Goal: Task Accomplishment & Management: Manage account settings

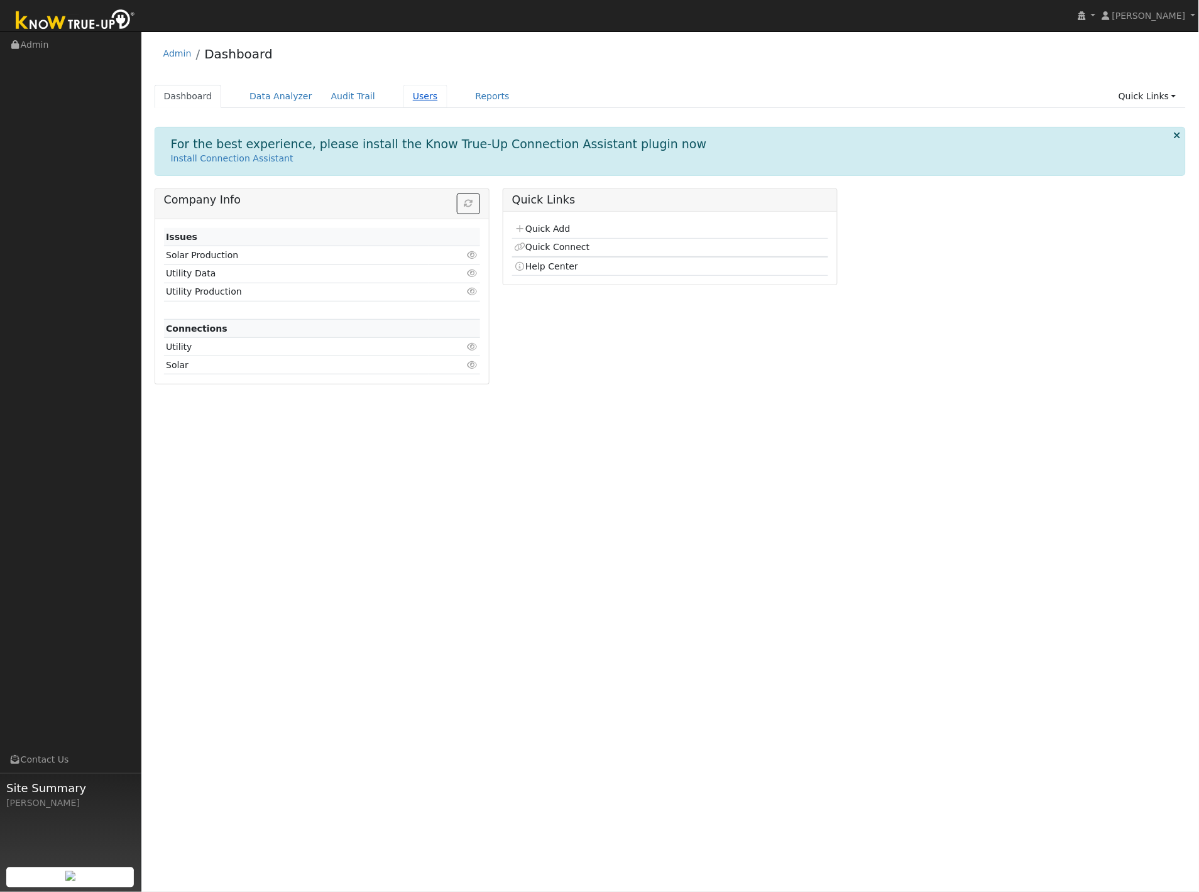
click at [403, 92] on link "Users" at bounding box center [425, 96] width 44 height 23
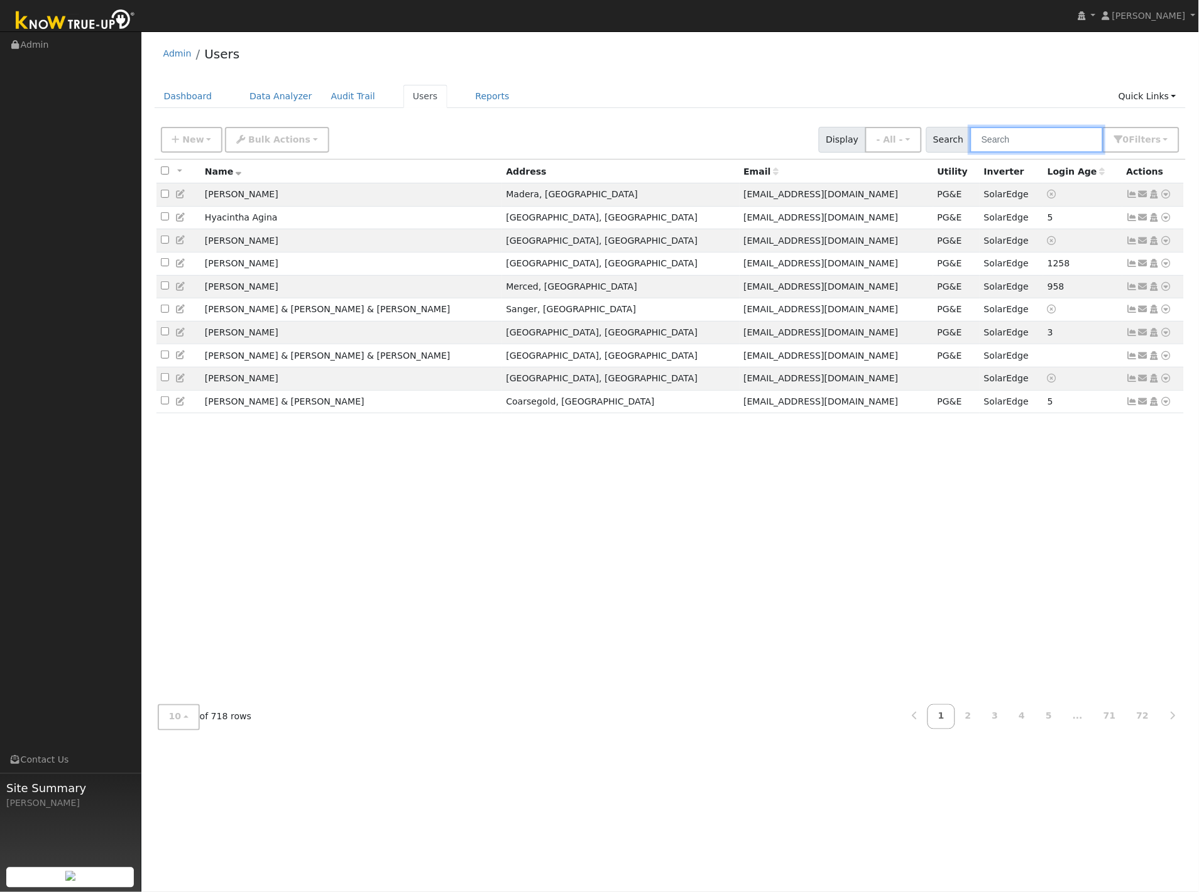
click at [1023, 146] on input "text" at bounding box center [1036, 140] width 133 height 26
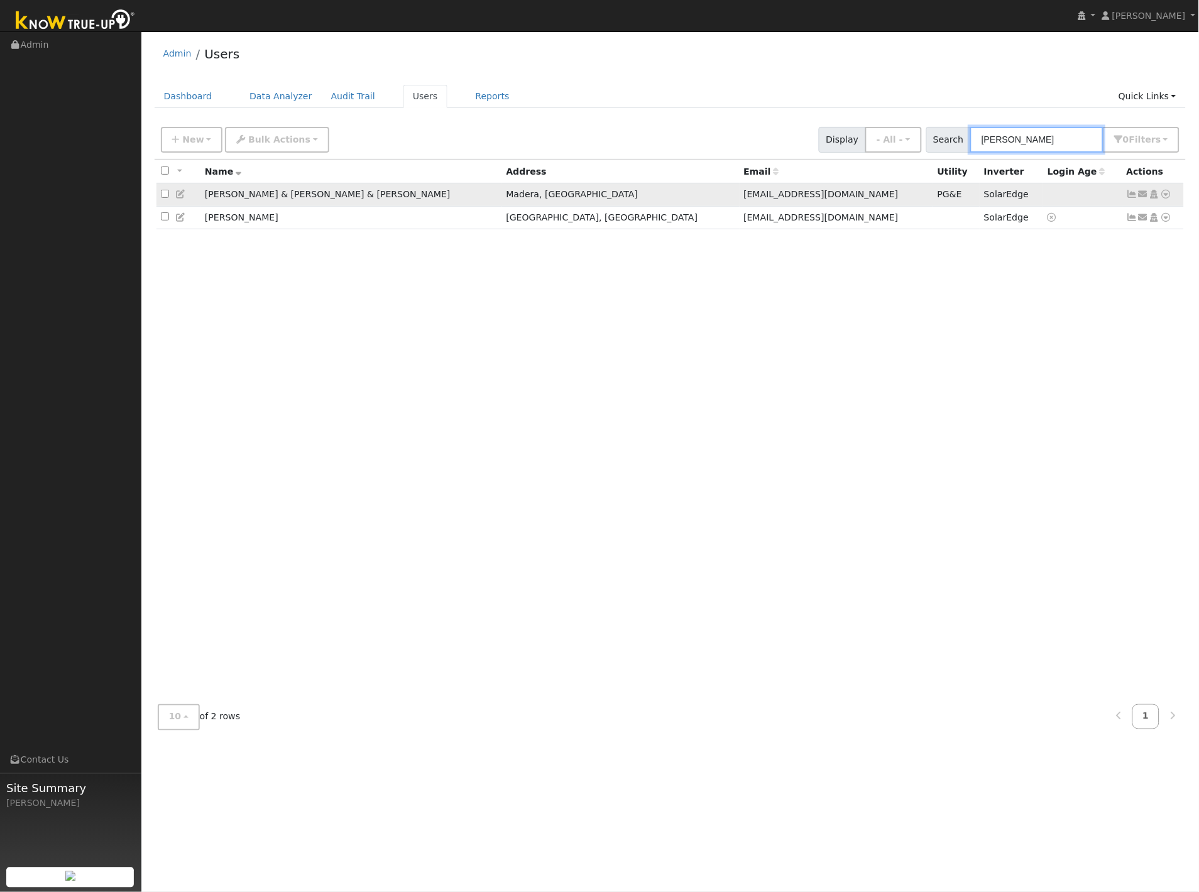
type input "[PERSON_NAME]"
click at [1132, 197] on icon at bounding box center [1132, 194] width 11 height 9
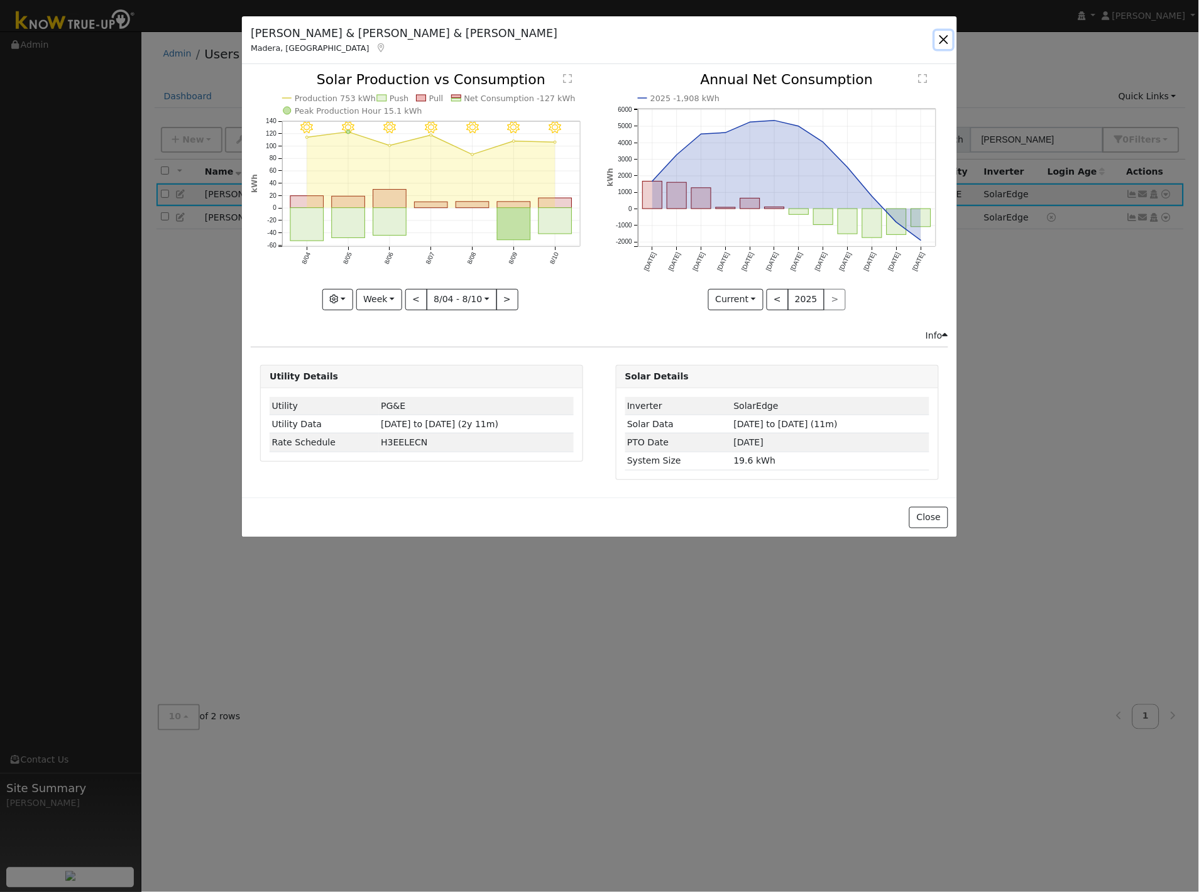
click at [939, 42] on button "button" at bounding box center [944, 40] width 18 height 18
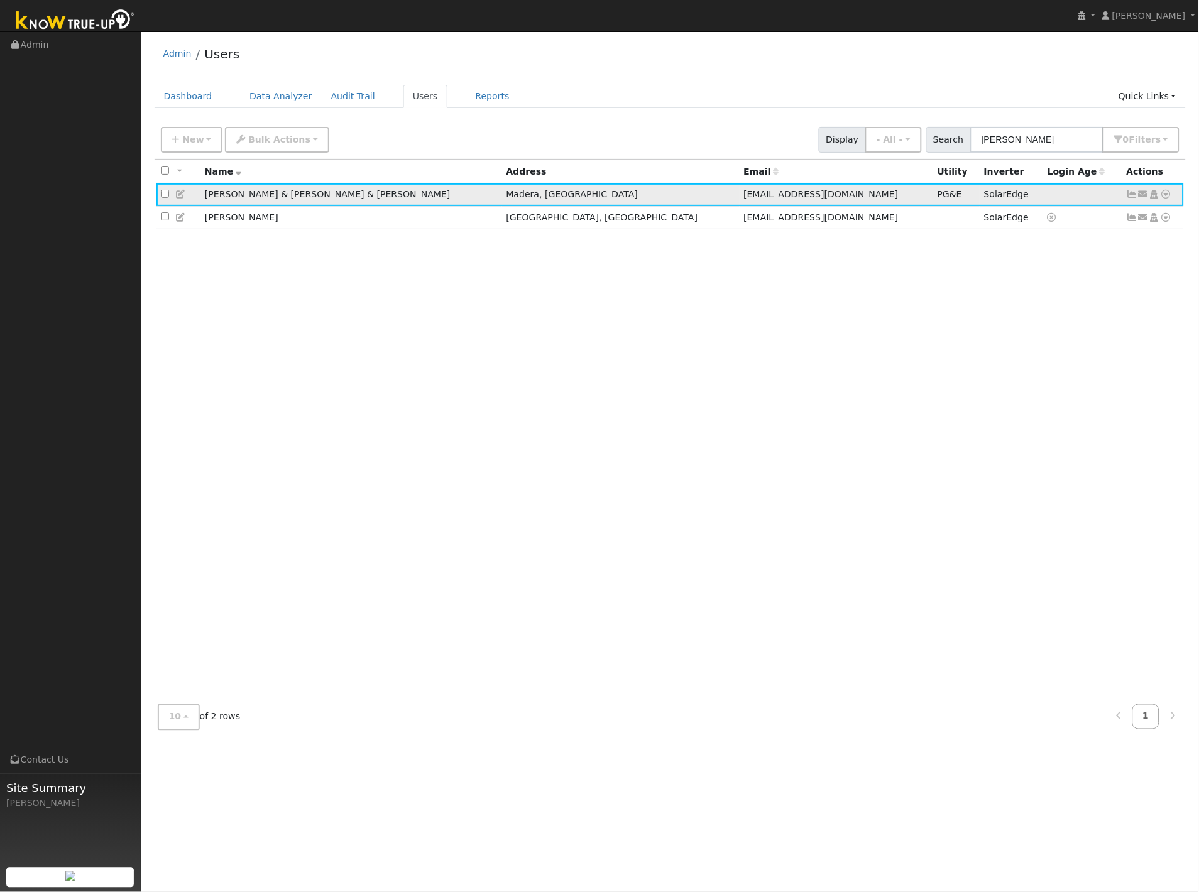
click at [180, 195] on icon at bounding box center [180, 194] width 11 height 9
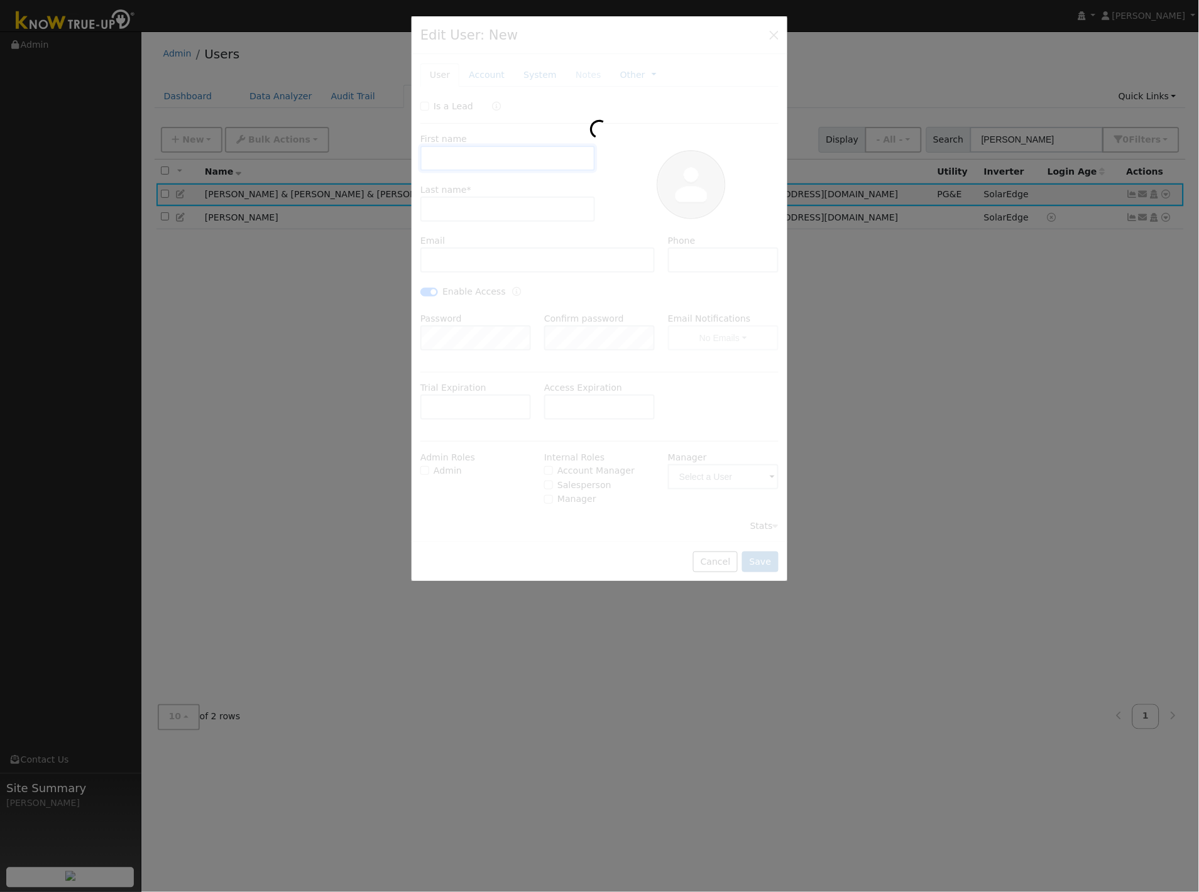
type input "[DATE]"
type input "[PERSON_NAME] & [PERSON_NAME]"
type input "[EMAIL_ADDRESS][DOMAIN_NAME]"
type input "[PHONE_NUMBER]"
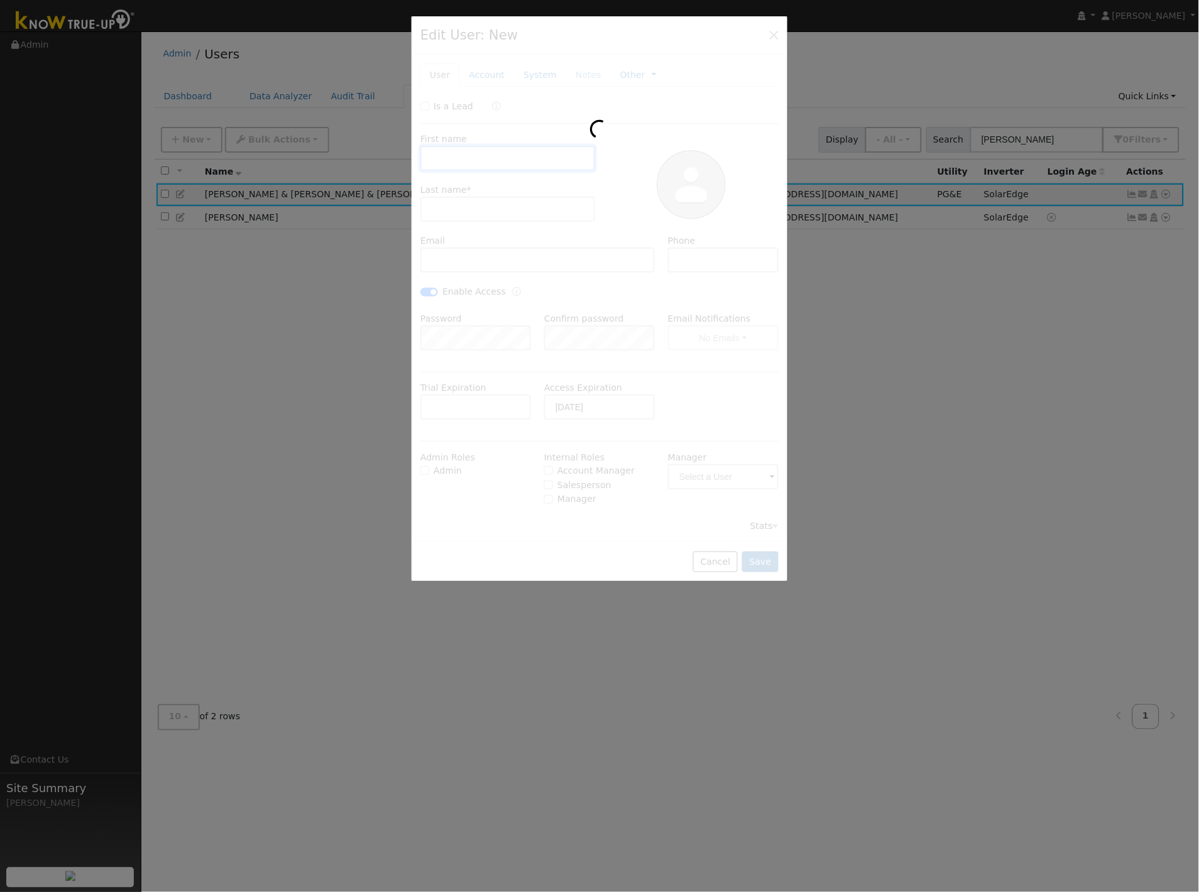
checkbox input "true"
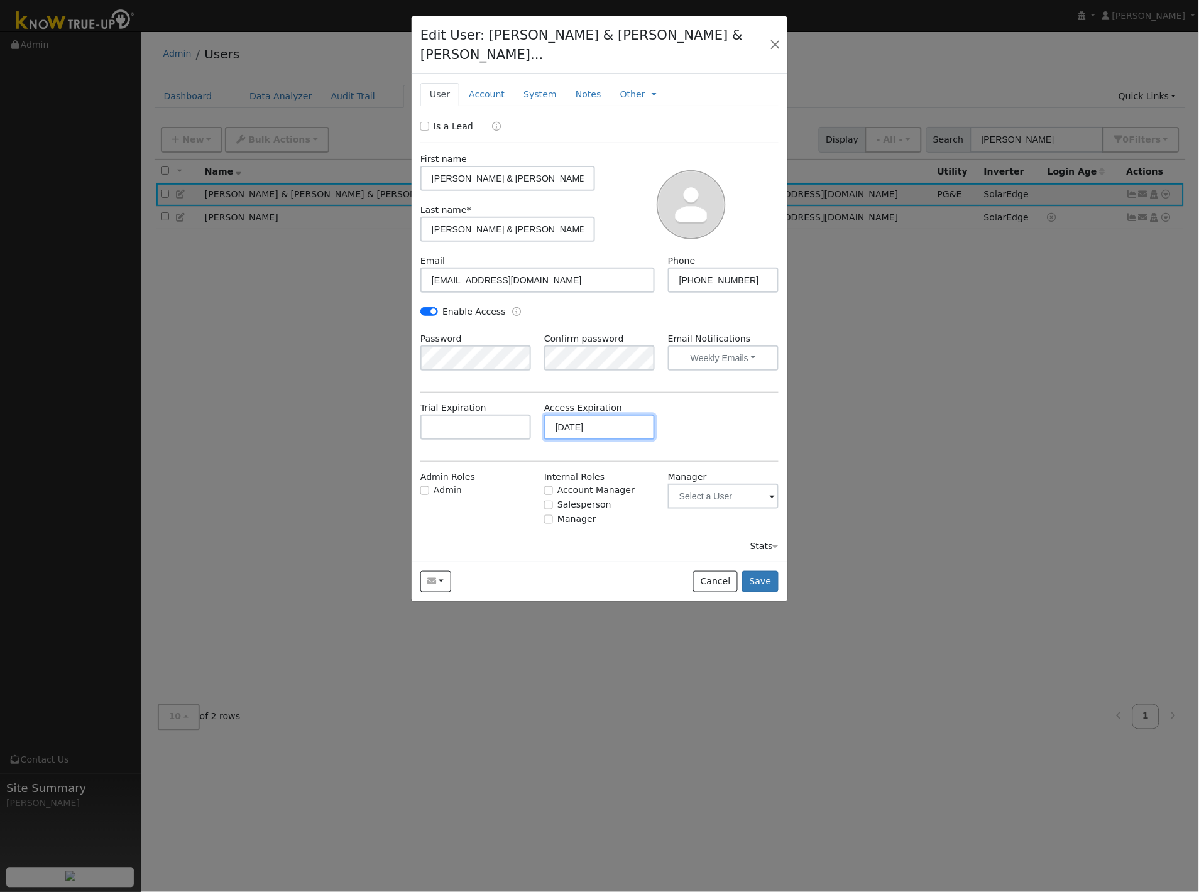
click at [608, 415] on input "[DATE]" at bounding box center [599, 427] width 111 height 25
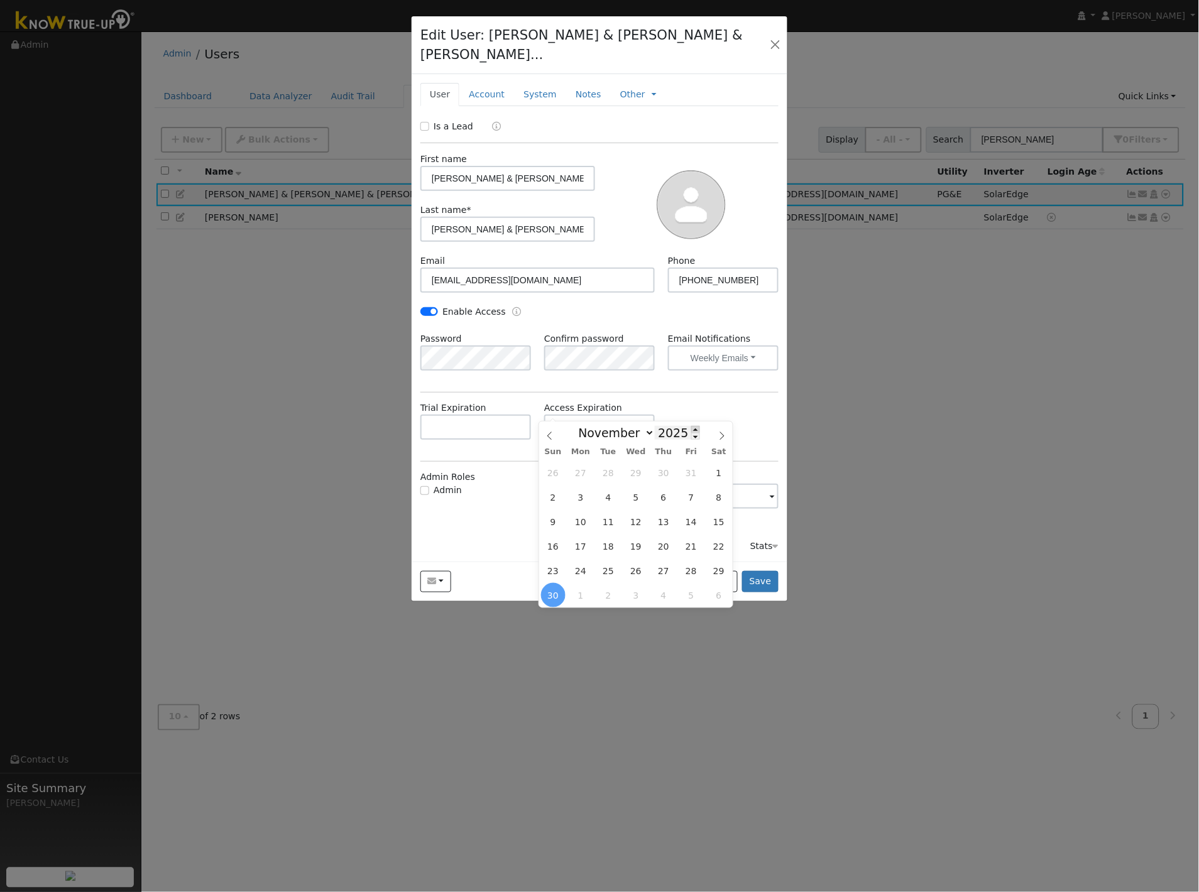
click at [691, 427] on span at bounding box center [695, 429] width 9 height 7
type input "2026"
click at [545, 437] on icon at bounding box center [549, 436] width 9 height 9
click at [549, 437] on icon at bounding box center [549, 436] width 9 height 9
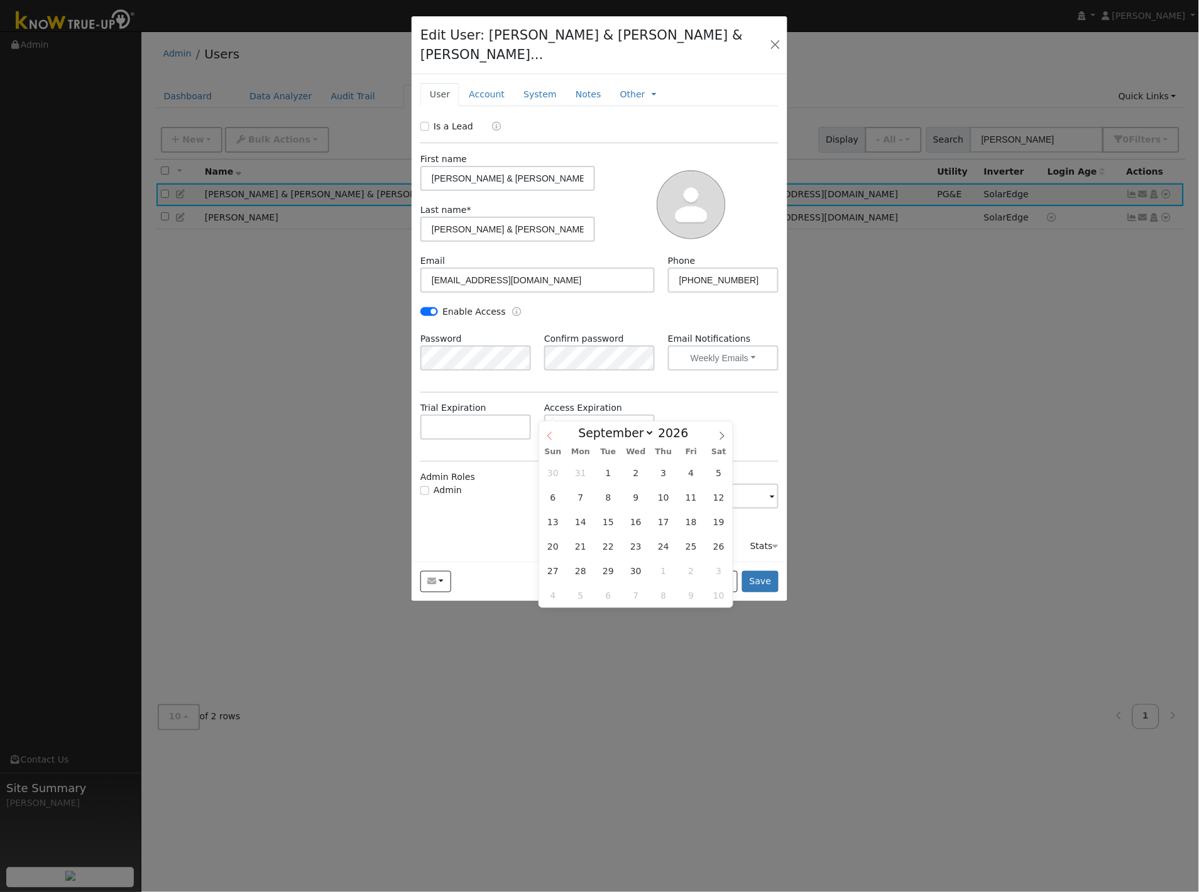
select select "7"
click at [581, 595] on span "31" at bounding box center [581, 595] width 25 height 25
type input "[DATE]"
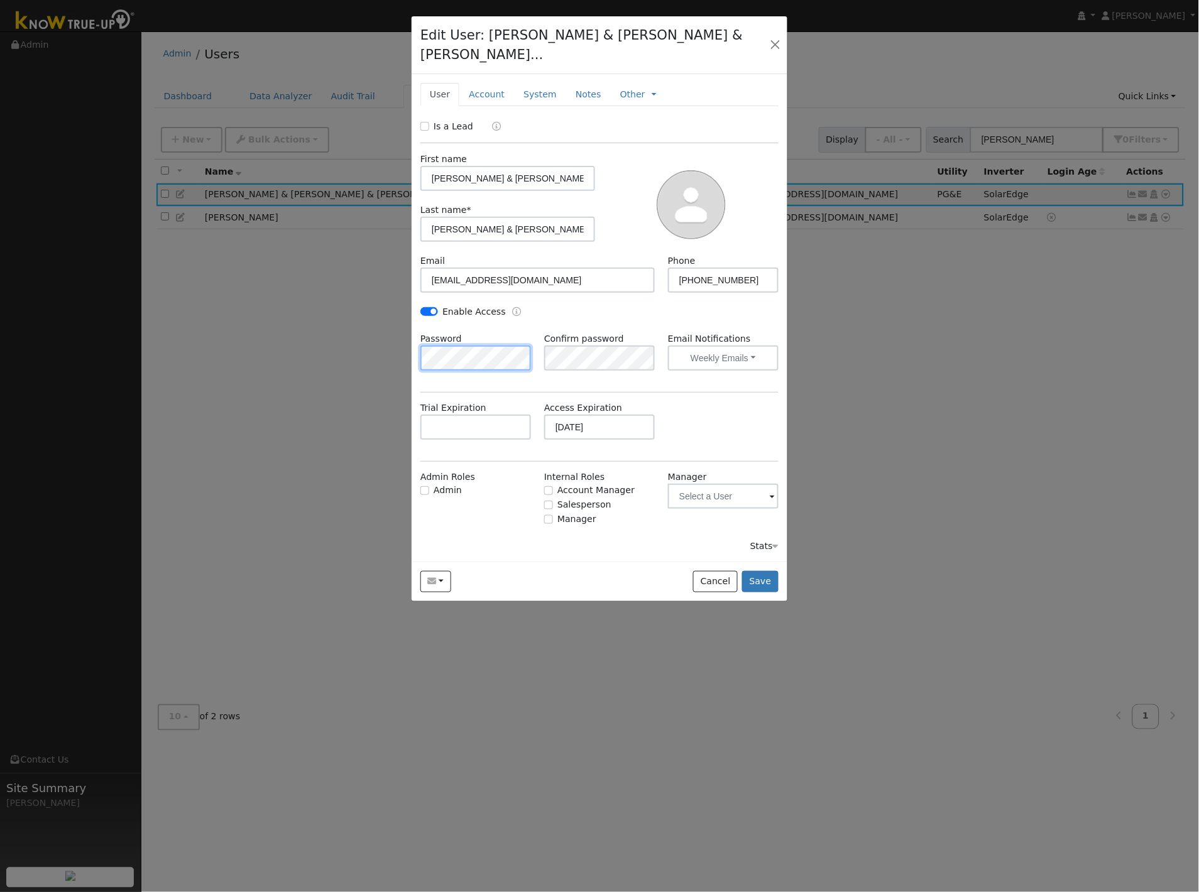
click at [0, 0] on div "Edit User: [PERSON_NAME] & [PERSON_NAME] & [PERSON_NAME]... [PERSON_NAME]... [P…" at bounding box center [0, 0] width 0 height 0
click at [770, 571] on button "Save" at bounding box center [760, 581] width 36 height 21
